Goal: Task Accomplishment & Management: Use online tool/utility

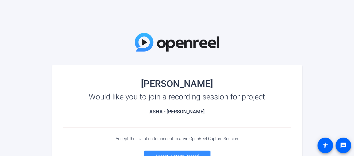
scroll to position [34, 0]
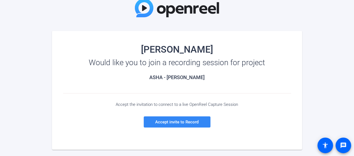
click at [208, 124] on span at bounding box center [177, 121] width 67 height 13
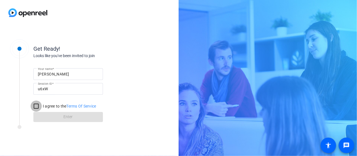
click at [35, 106] on input "I agree to the Terms Of Service" at bounding box center [36, 106] width 11 height 11
checkbox input "true"
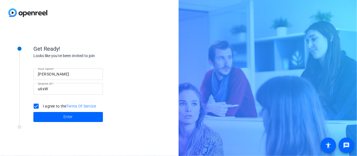
click at [59, 118] on span at bounding box center [68, 116] width 70 height 13
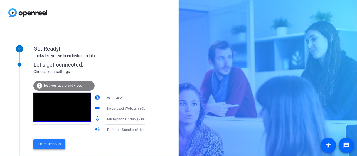
click at [54, 142] on span "Enter session" at bounding box center [49, 144] width 23 height 6
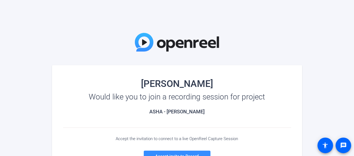
scroll to position [54, 0]
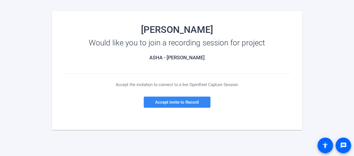
click at [173, 105] on span at bounding box center [177, 102] width 67 height 13
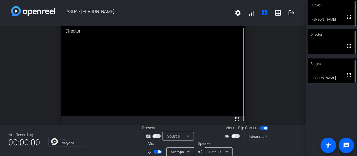
scroll to position [6, 0]
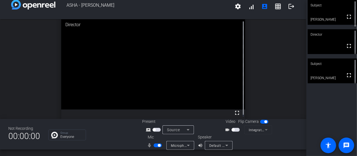
click at [232, 129] on span "button" at bounding box center [233, 129] width 3 height 3
click at [232, 131] on span "button" at bounding box center [236, 130] width 8 height 4
click at [264, 131] on mat-form-field "Integrated Webcam (0bda:565c)" at bounding box center [258, 129] width 28 height 9
click at [342, 16] on span at bounding box center [348, 16] width 13 height 13
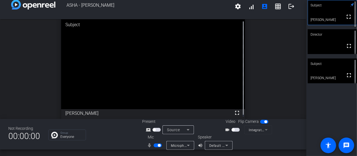
click at [235, 129] on span "button" at bounding box center [236, 130] width 8 height 4
